Goal: Information Seeking & Learning: Learn about a topic

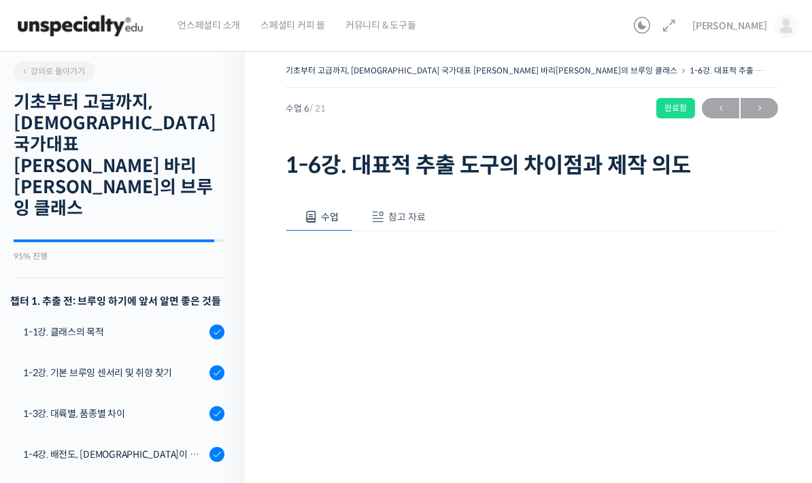
scroll to position [453, 0]
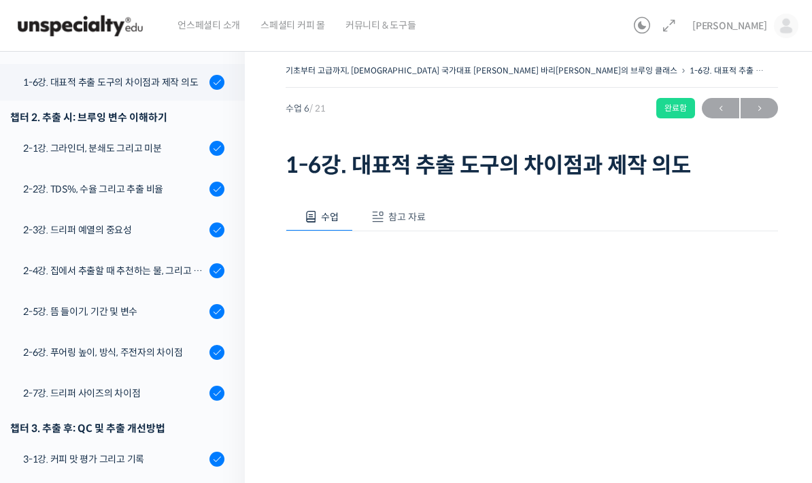
click at [101, 29] on img at bounding box center [80, 25] width 133 height 41
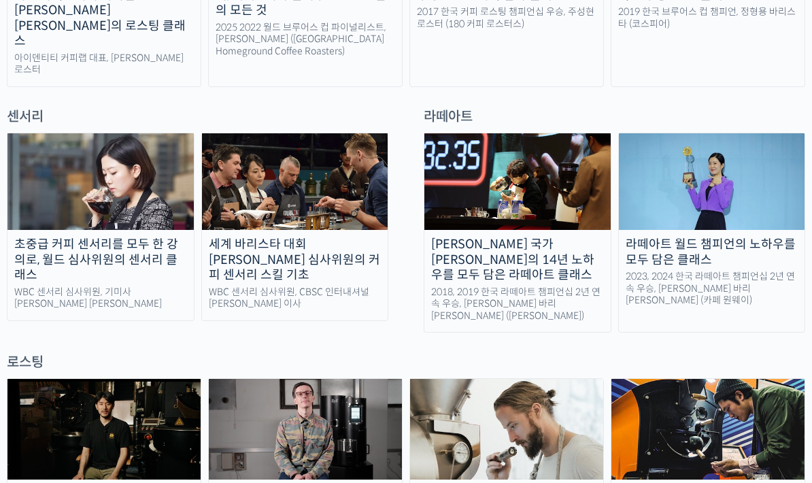
scroll to position [907, 0]
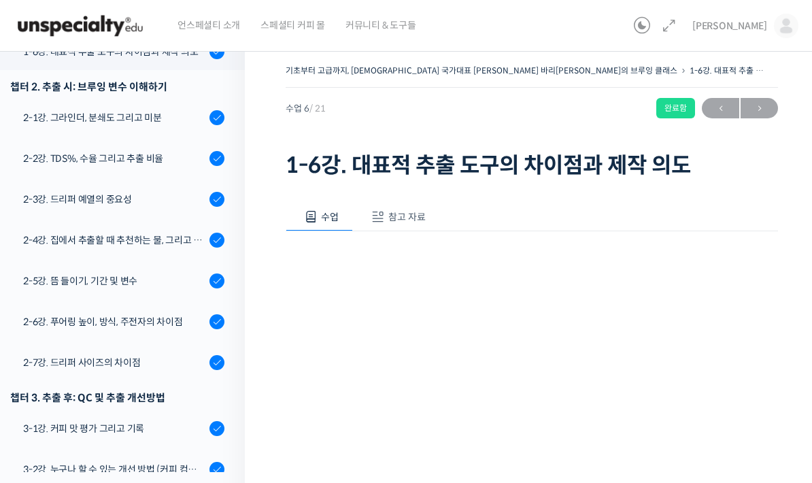
click at [402, 218] on span "참고 자료" at bounding box center [406, 217] width 37 height 12
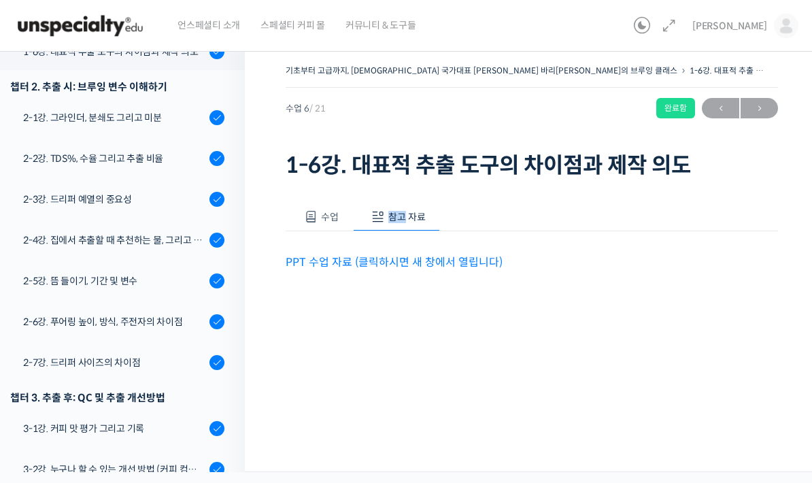
drag, startPoint x: 402, startPoint y: 218, endPoint x: 402, endPoint y: 164, distance: 54.4
click at [402, 211] on span "참고 자료" at bounding box center [406, 217] width 37 height 12
click at [375, 217] on div "수업 참고 자료 영상이 끊기[DEMOGRAPHIC_DATA]를 클릭해주세요 PPT 수업 자료 (클릭하시면 새 창에서 열립니다)" at bounding box center [531, 258] width 492 height 152
click at [375, 255] on link "PPT 수업 자료 (클릭하시면 새 창에서 열립니다)" at bounding box center [393, 262] width 217 height 14
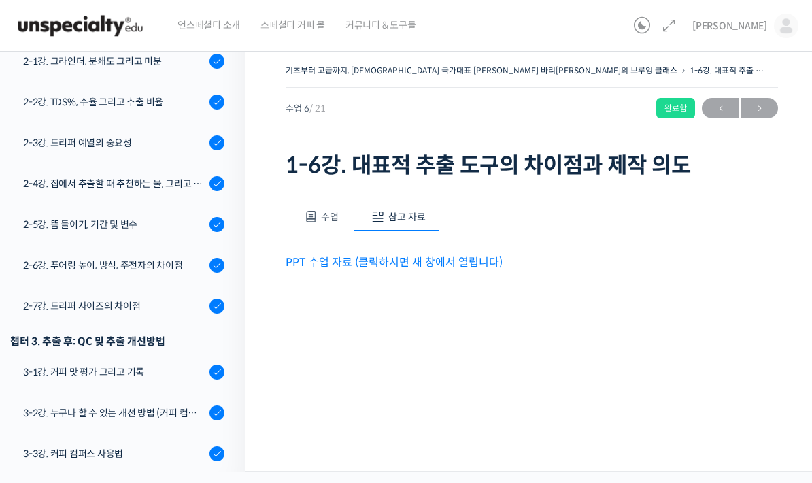
scroll to position [608, 0]
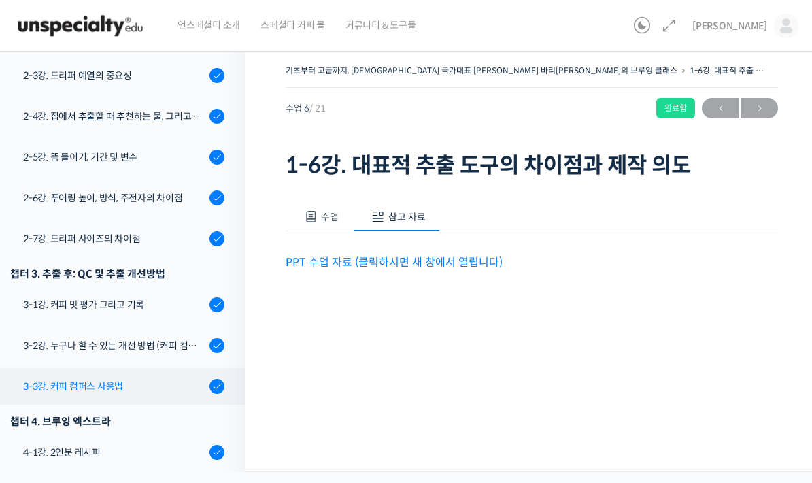
click at [54, 379] on div "3-3강. 커피 컴퍼스 사용법" at bounding box center [114, 386] width 182 height 15
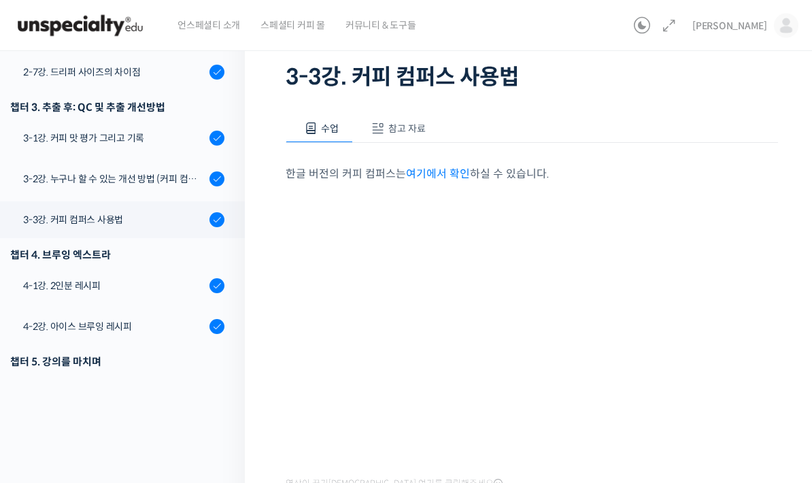
scroll to position [90, 0]
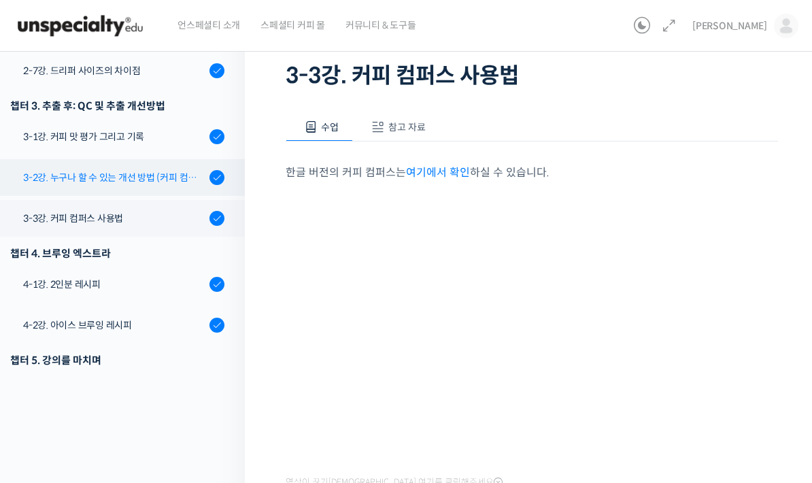
click at [56, 170] on div "3-2강. 누구나 할 수 있는 개선 방법 (커피 컴퍼스)" at bounding box center [114, 177] width 182 height 15
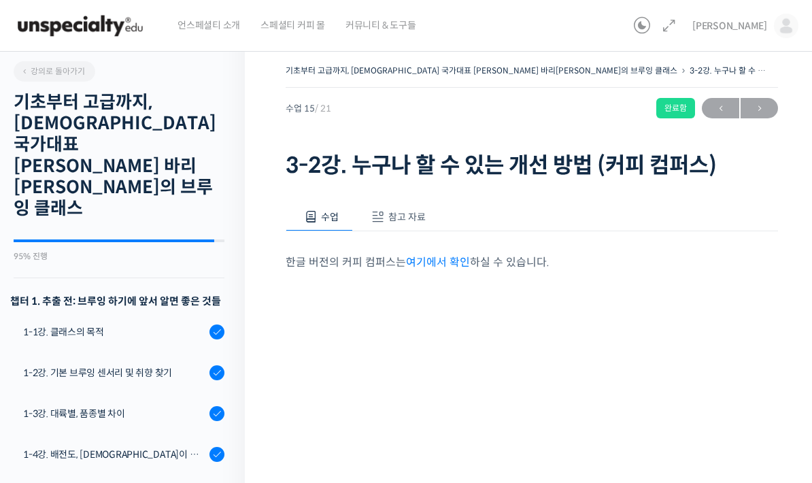
scroll to position [686, 0]
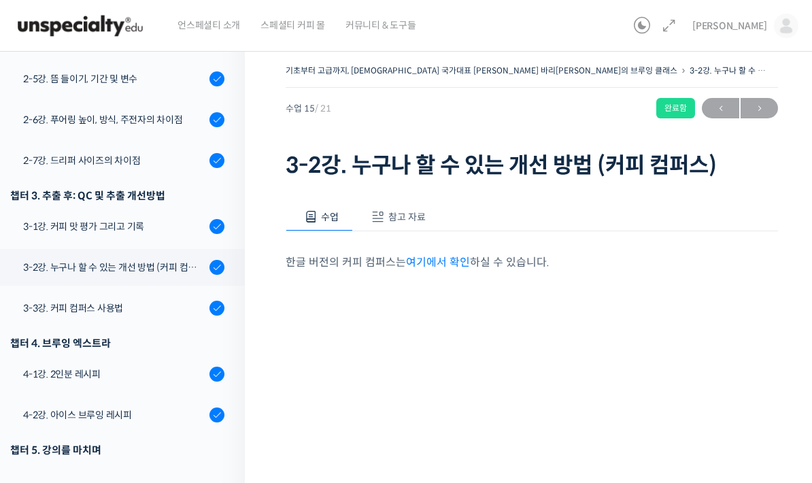
click at [408, 208] on button "참고 자료" at bounding box center [396, 217] width 87 height 29
click at [427, 262] on link "PPT 수업 자료 (클릭하시면 새 창에서 열립니다)" at bounding box center [393, 262] width 217 height 14
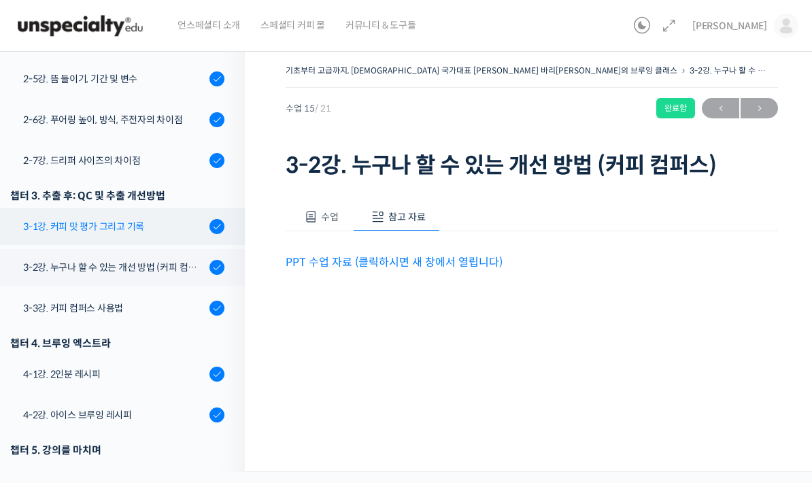
click at [145, 208] on link "3-1강. 커피 맛 평가 그리고 기록" at bounding box center [118, 226] width 251 height 37
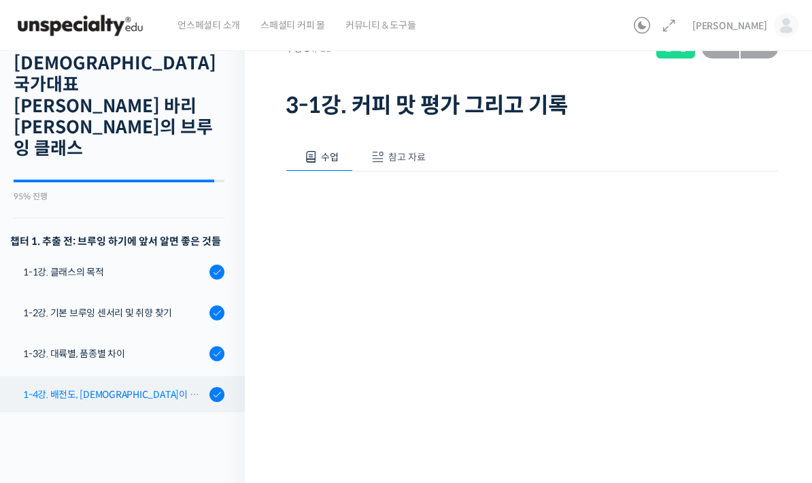
click at [114, 377] on link "1-4강. 배전도, [DEMOGRAPHIC_DATA]이 미치는 영향" at bounding box center [118, 395] width 251 height 37
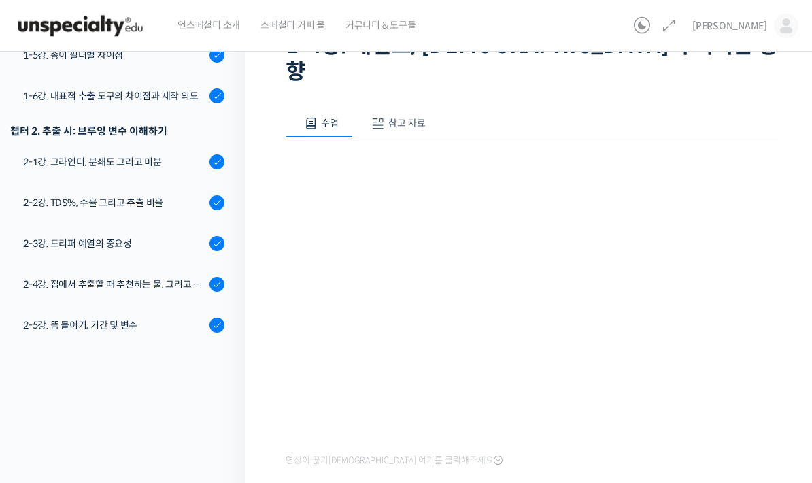
scroll to position [95, 0]
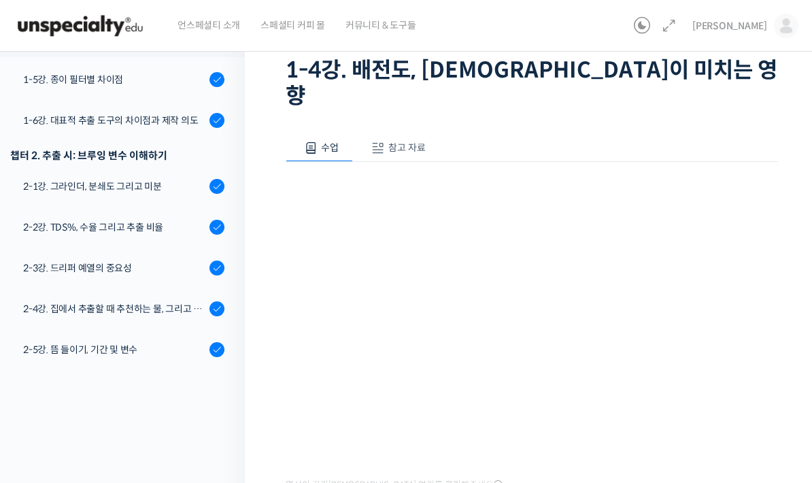
click at [400, 134] on button "참고 자료" at bounding box center [396, 148] width 87 height 29
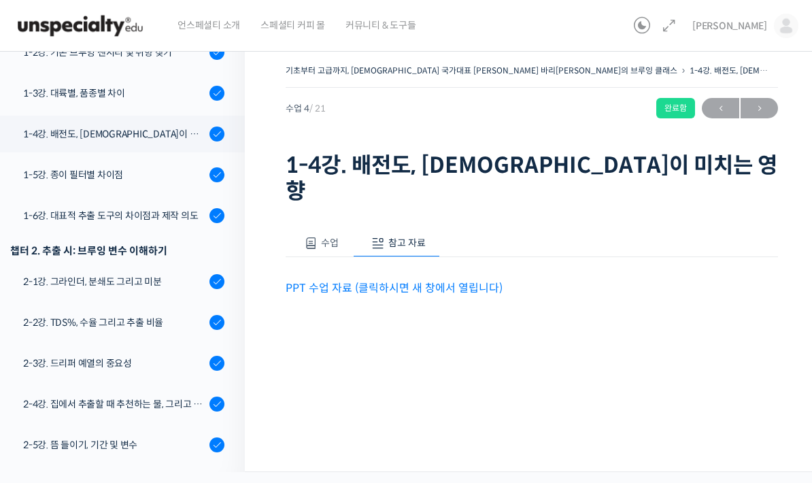
click at [380, 281] on link "PPT 수업 자료 (클릭하시면 새 창에서 열립니다)" at bounding box center [393, 288] width 217 height 14
click at [319, 209] on div "수업 참고 자료 영상이 끊기신다면 여기를 클릭해주세요 PPT 수업 자료 (클릭하시면 새 창에서 열립니다)" at bounding box center [531, 285] width 492 height 152
click at [319, 229] on button "수업" at bounding box center [318, 243] width 67 height 29
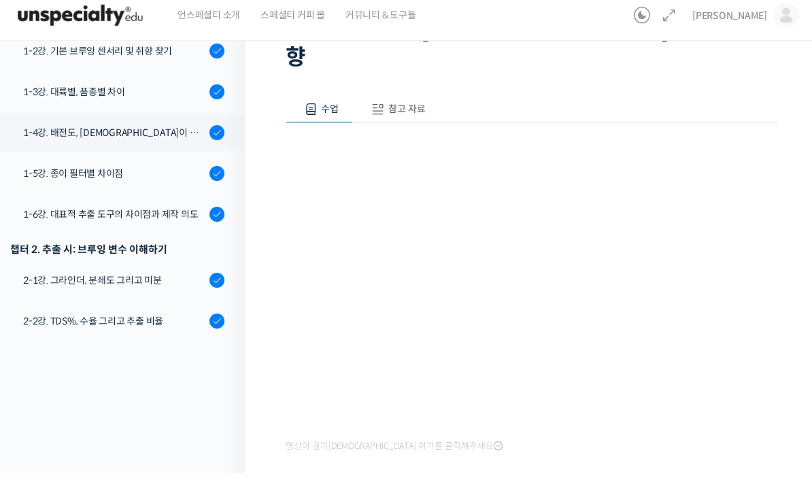
scroll to position [115, 0]
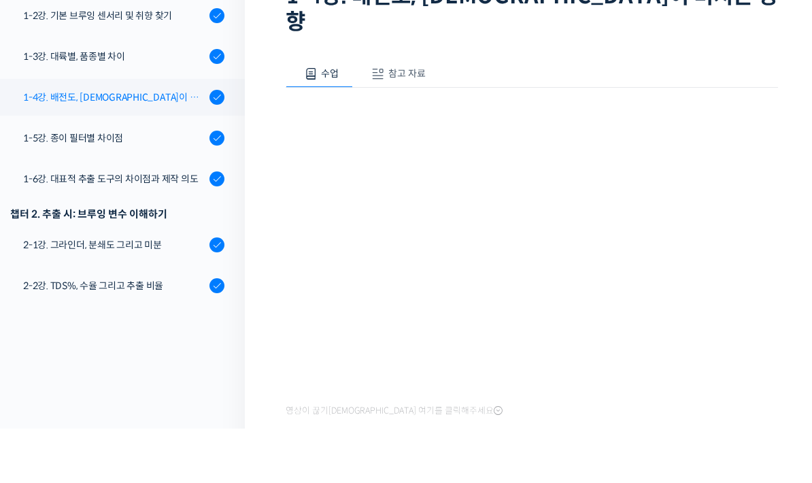
click at [84, 133] on link "1-4강. 배전도, 가공법이 미치는 영향" at bounding box center [118, 151] width 251 height 37
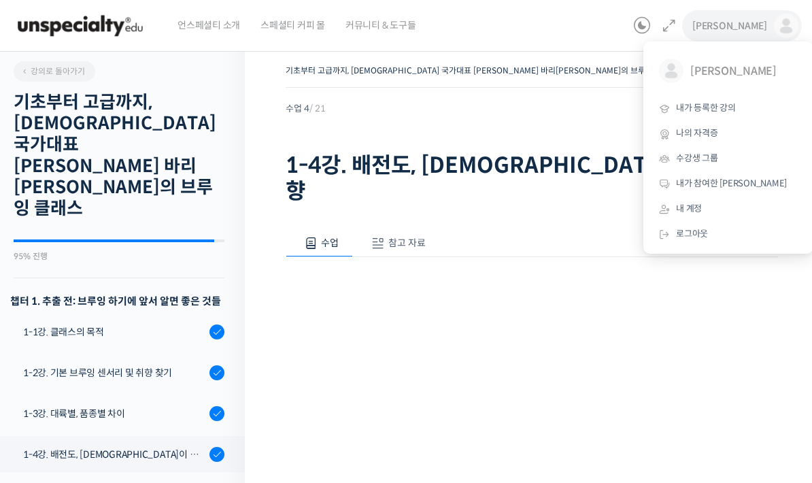
scroll to position [320, 0]
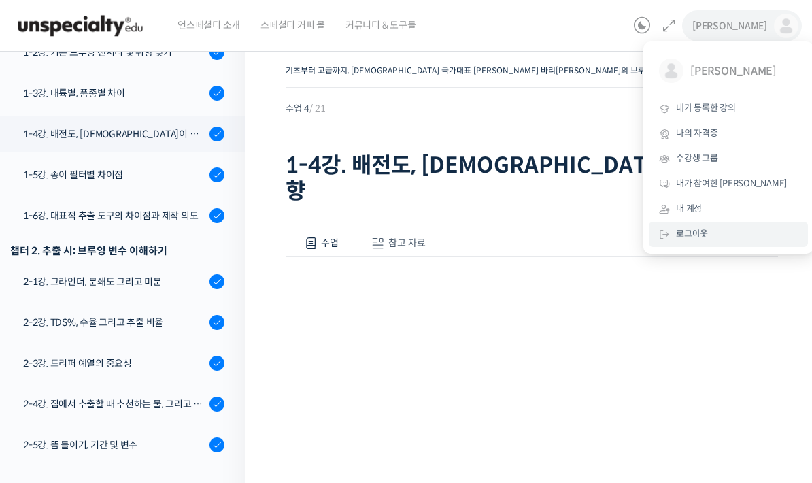
click at [664, 228] on icon at bounding box center [664, 234] width 12 height 12
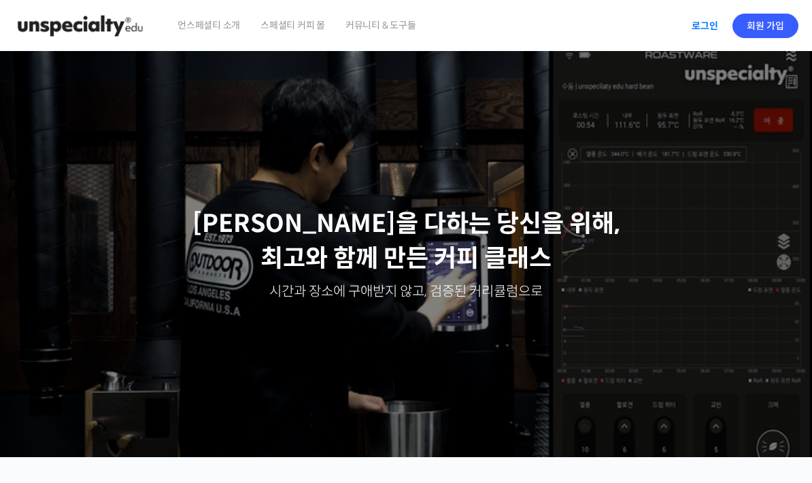
click at [699, 25] on link "로그인" at bounding box center [704, 25] width 43 height 31
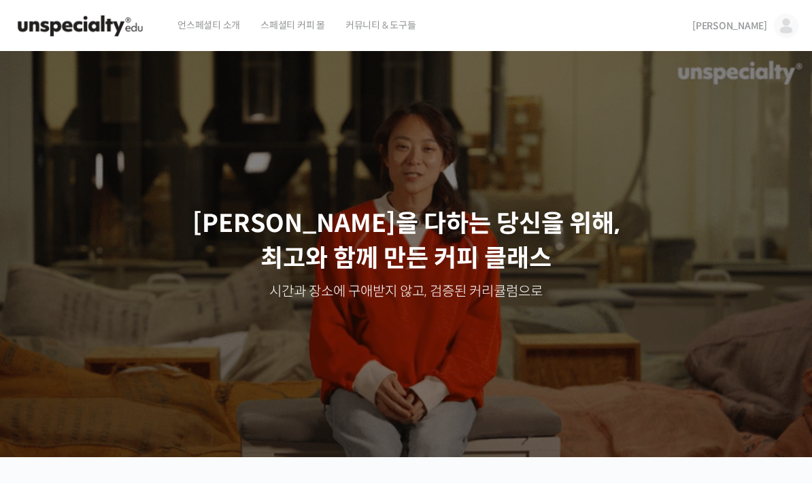
click at [752, 29] on span "[PERSON_NAME]" at bounding box center [729, 26] width 75 height 12
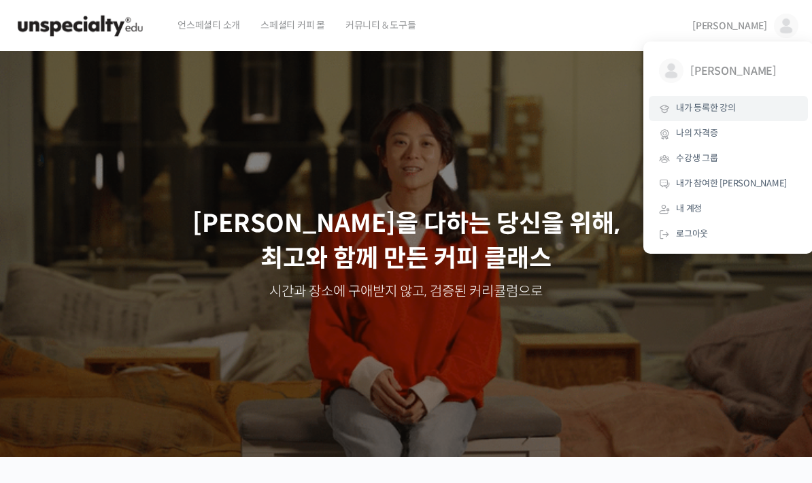
click at [705, 114] on link "내가 등록한 강의" at bounding box center [727, 108] width 159 height 25
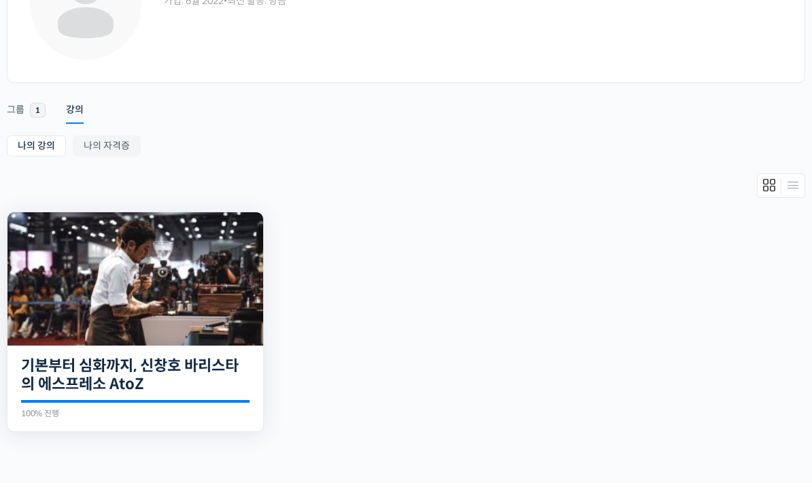
scroll to position [139, 0]
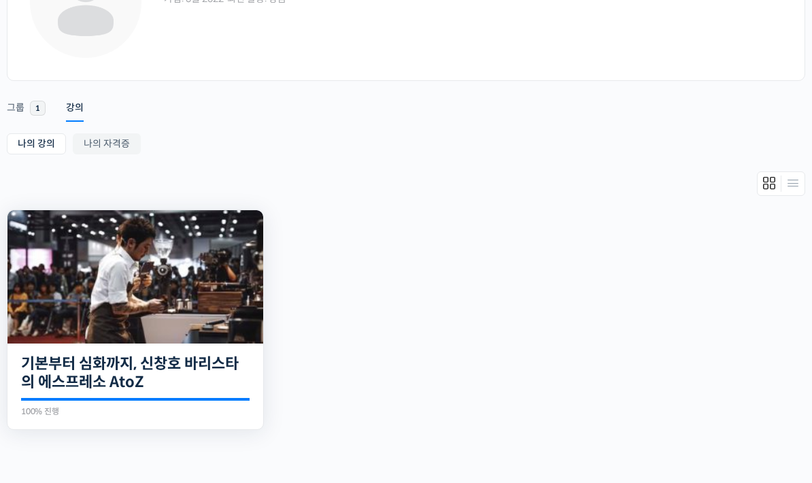
click at [198, 299] on img at bounding box center [135, 276] width 256 height 133
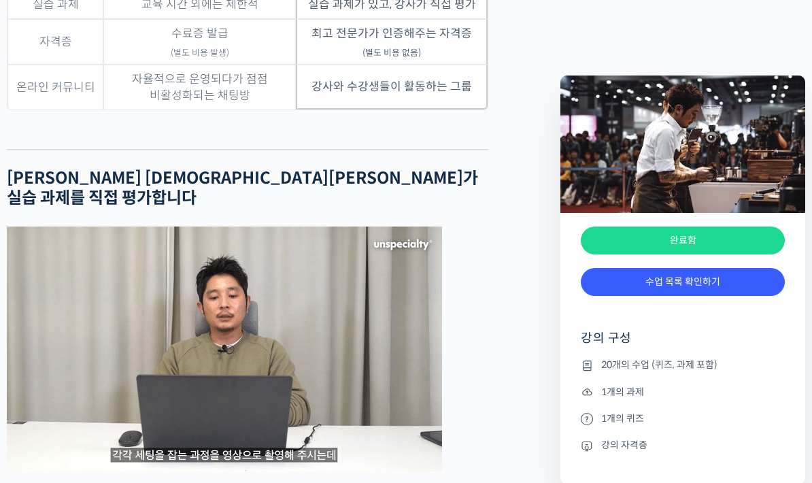
scroll to position [3881, 0]
